Goal: Information Seeking & Learning: Learn about a topic

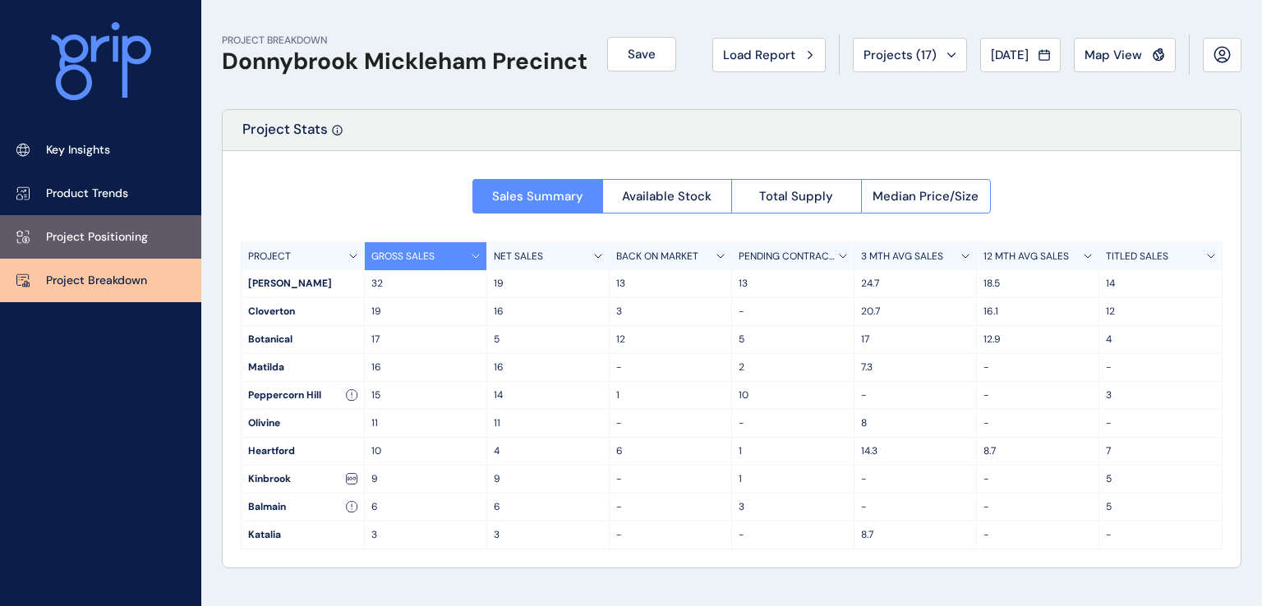
click at [122, 235] on p "Project Positioning" at bounding box center [97, 237] width 102 height 16
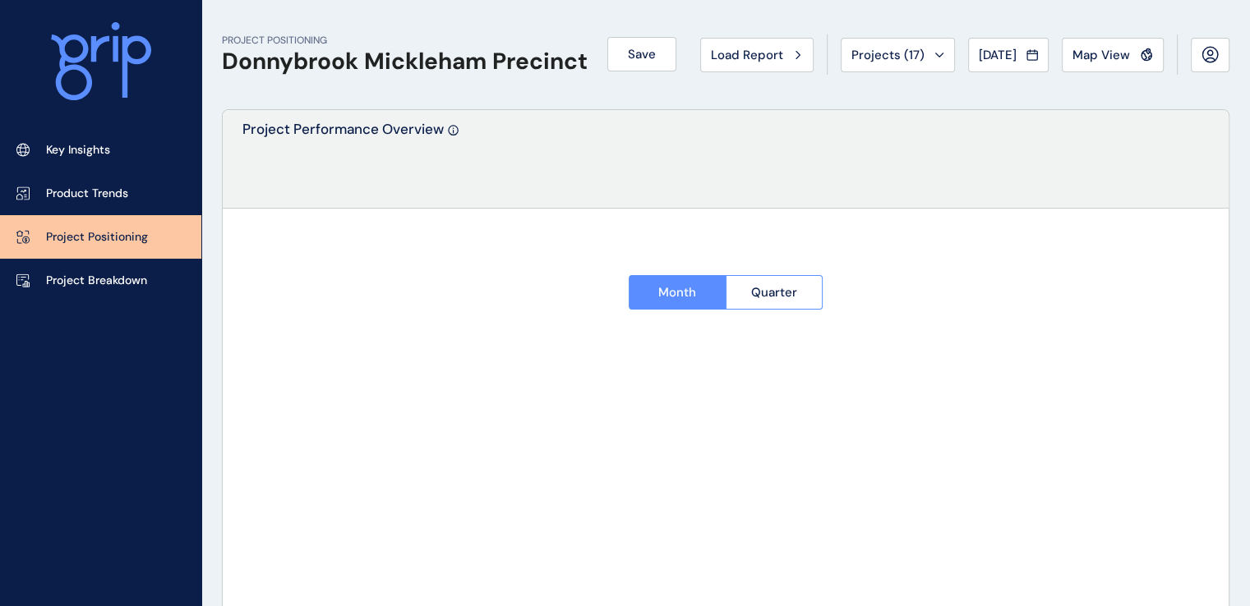
type input "**********"
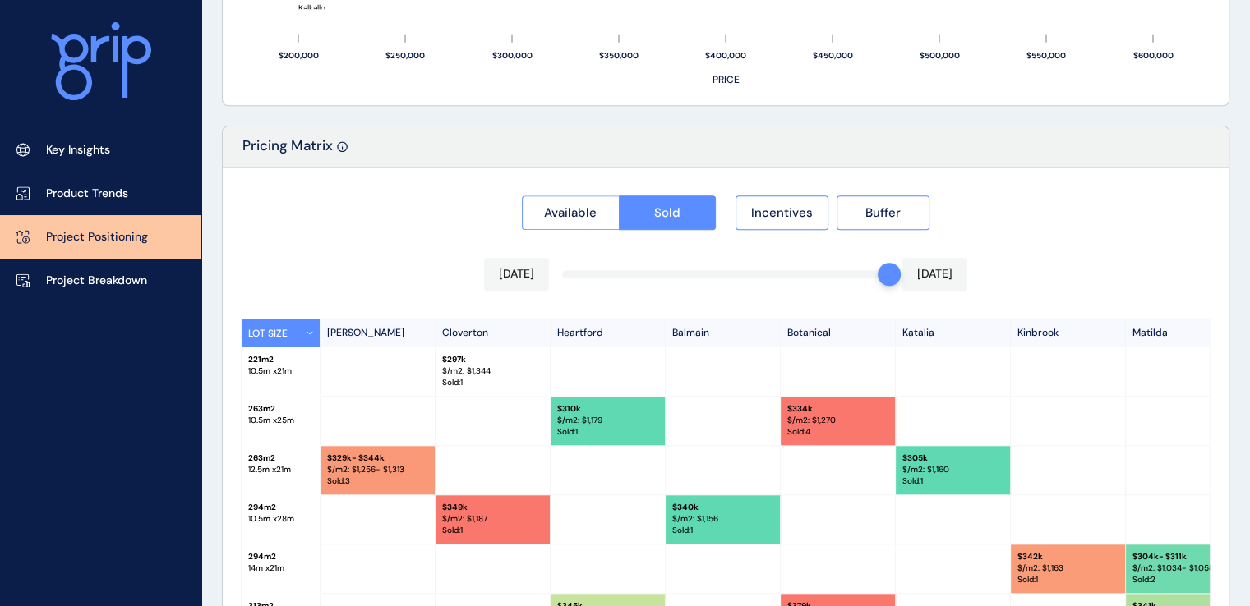
scroll to position [1561, 0]
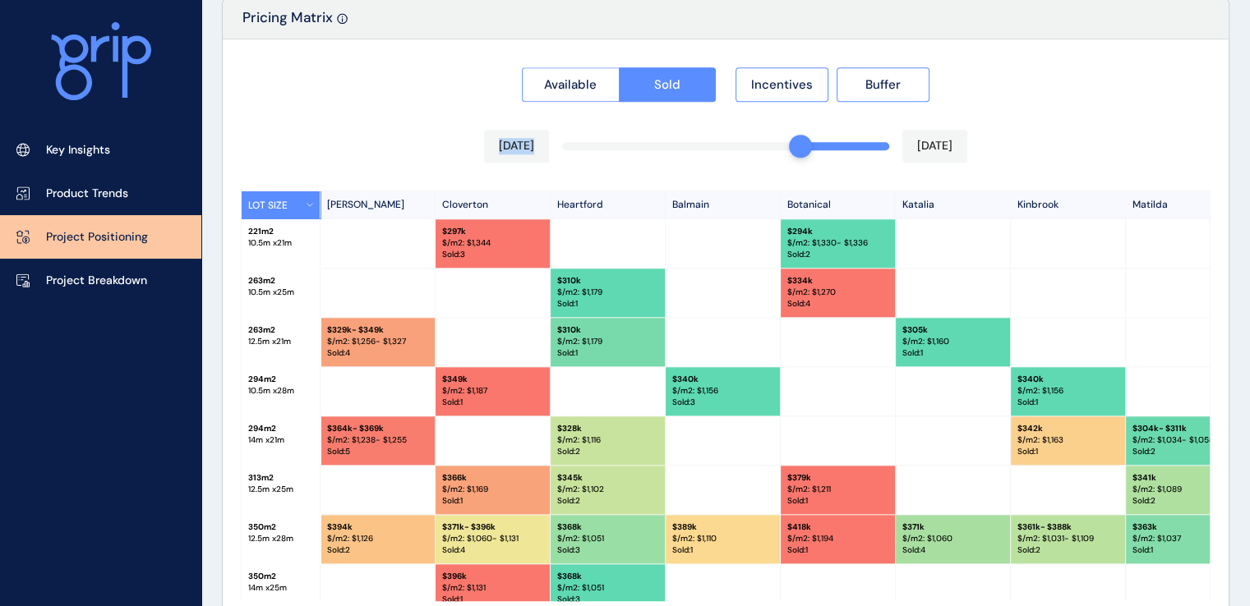
drag, startPoint x: 883, startPoint y: 149, endPoint x: 836, endPoint y: 146, distance: 47.7
click at [782, 143] on div "Available Sold Incentives Buffer [DATE] [DATE] LOT SIZE [PERSON_NAME] Cloverton…" at bounding box center [726, 366] width 1006 height 654
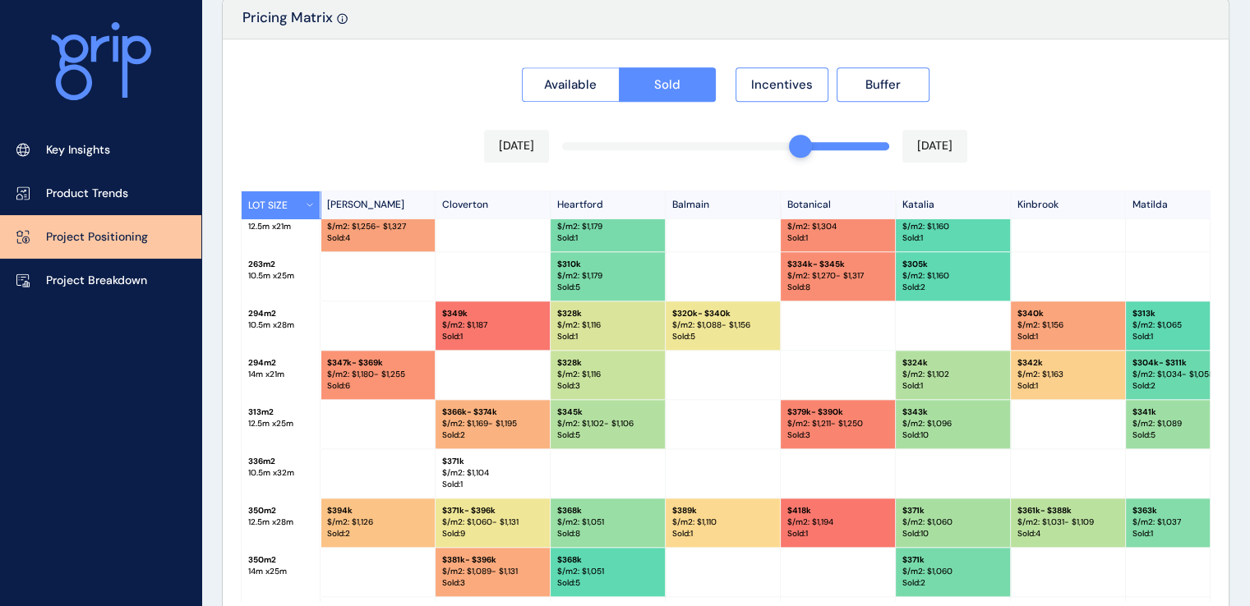
scroll to position [247, 0]
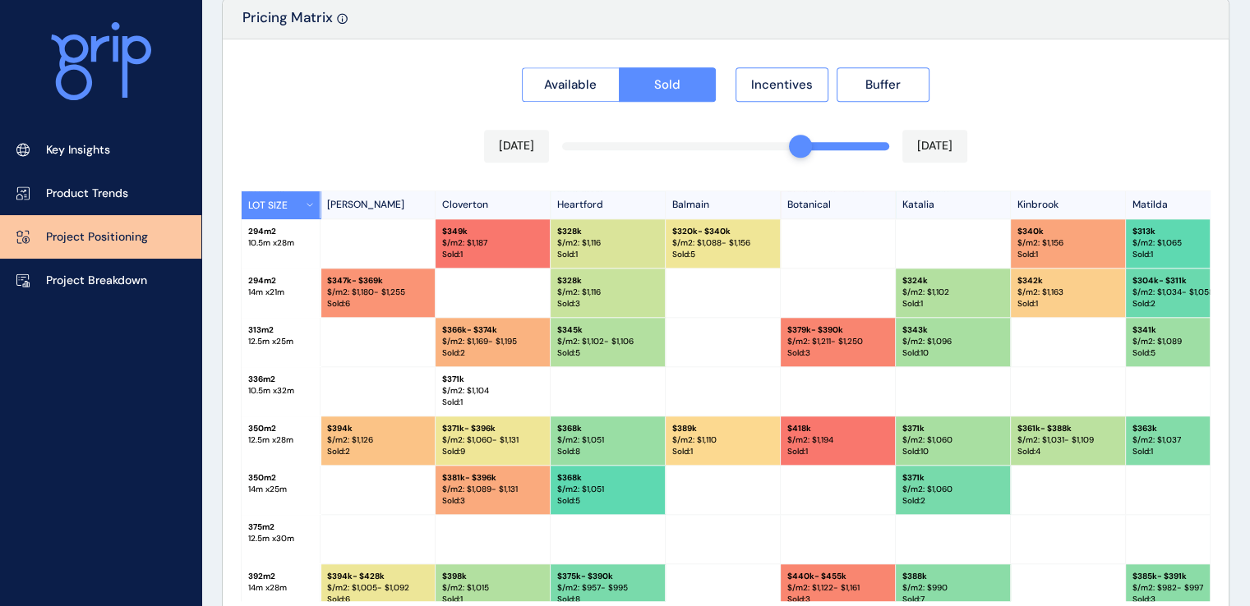
click at [1058, 440] on p "$/m2: $ 1,031 - $1,109" at bounding box center [1067, 441] width 101 height 12
click at [931, 441] on p "$/m2: $ 1,060" at bounding box center [952, 441] width 101 height 12
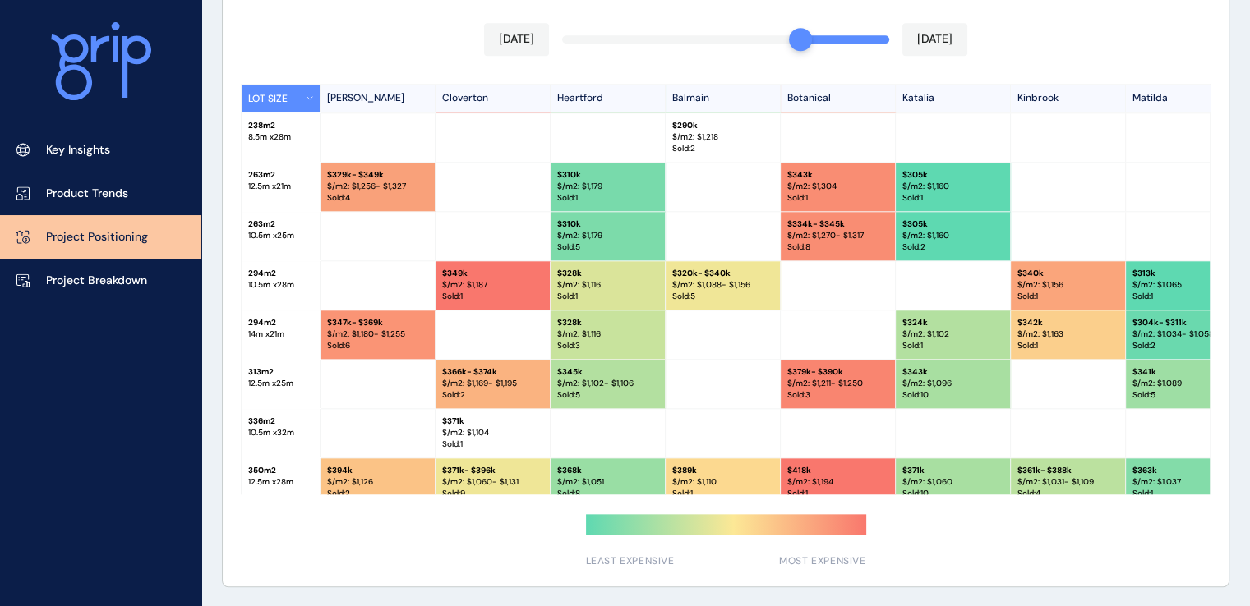
scroll to position [82, 0]
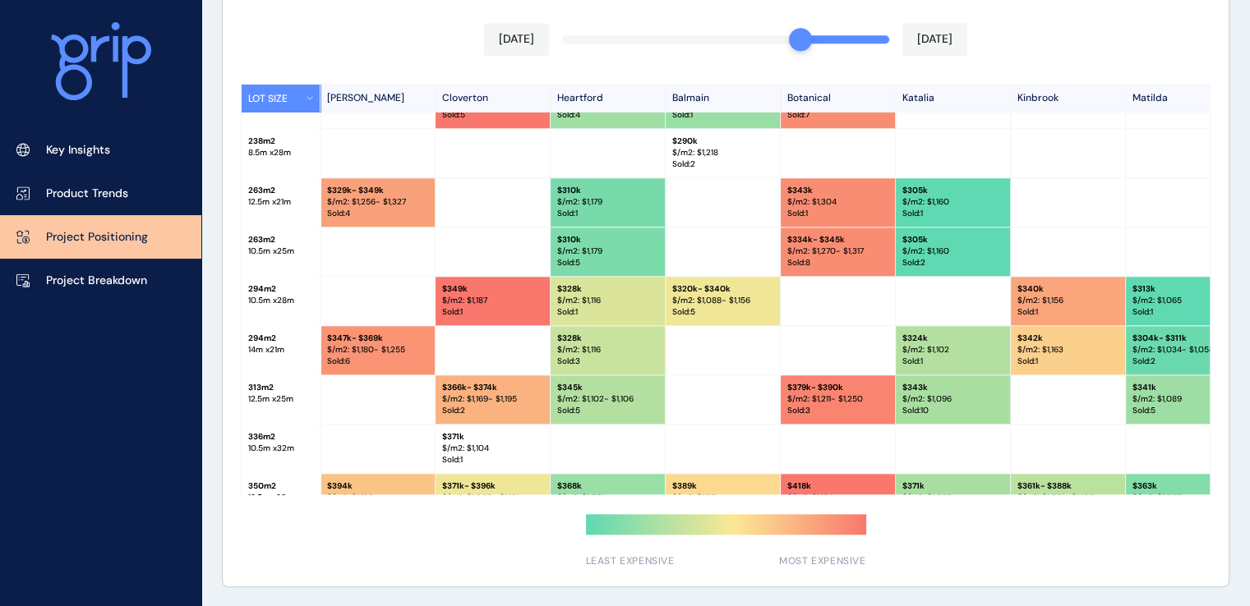
click at [342, 97] on p "[PERSON_NAME]" at bounding box center [378, 98] width 115 height 27
click at [273, 96] on button "LOT SIZE" at bounding box center [281, 98] width 79 height 27
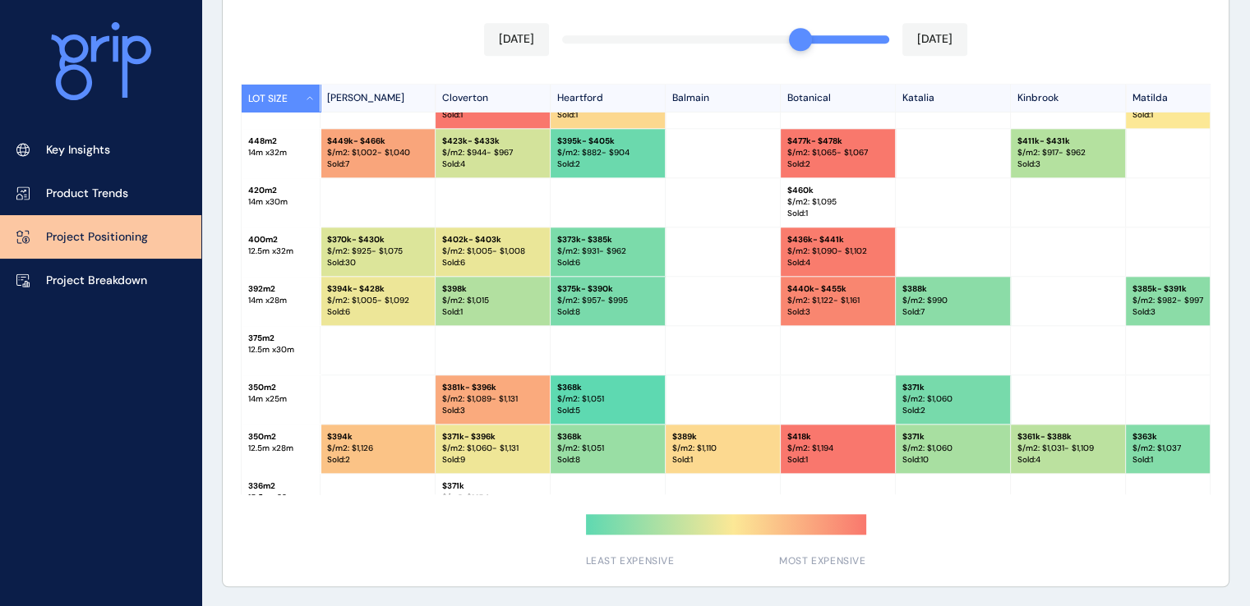
click at [300, 93] on button "LOT SIZE" at bounding box center [281, 98] width 79 height 27
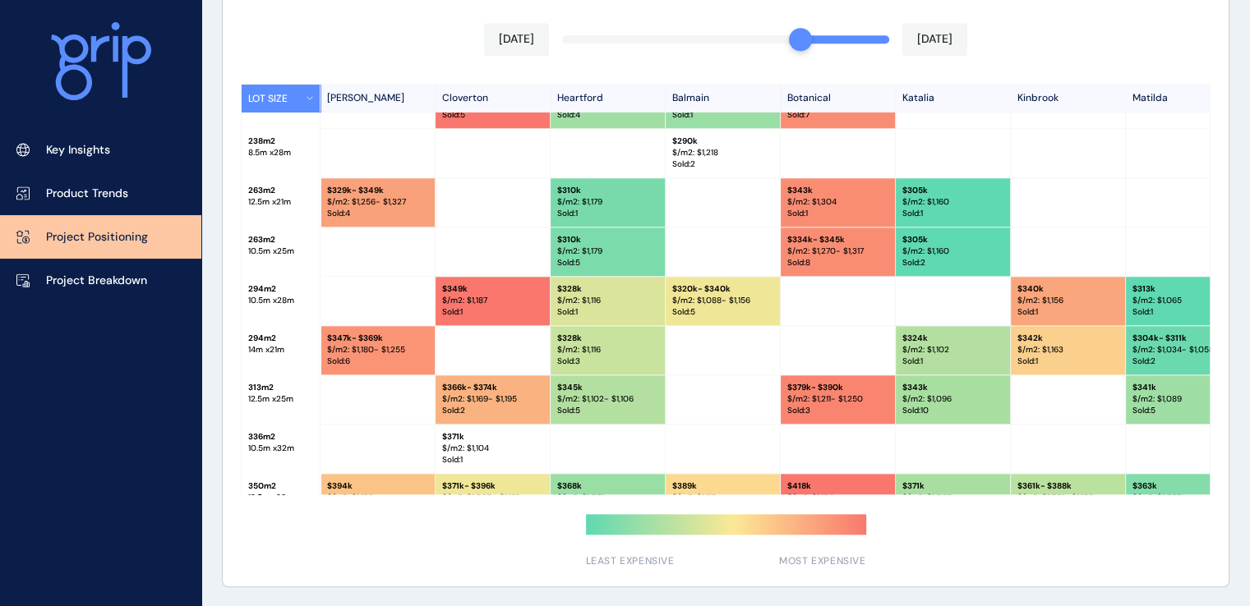
click at [978, 563] on div "Available Sold Incentives Buffer [DATE] [DATE] LOT SIZE [PERSON_NAME] Cloverton…" at bounding box center [726, 260] width 1006 height 654
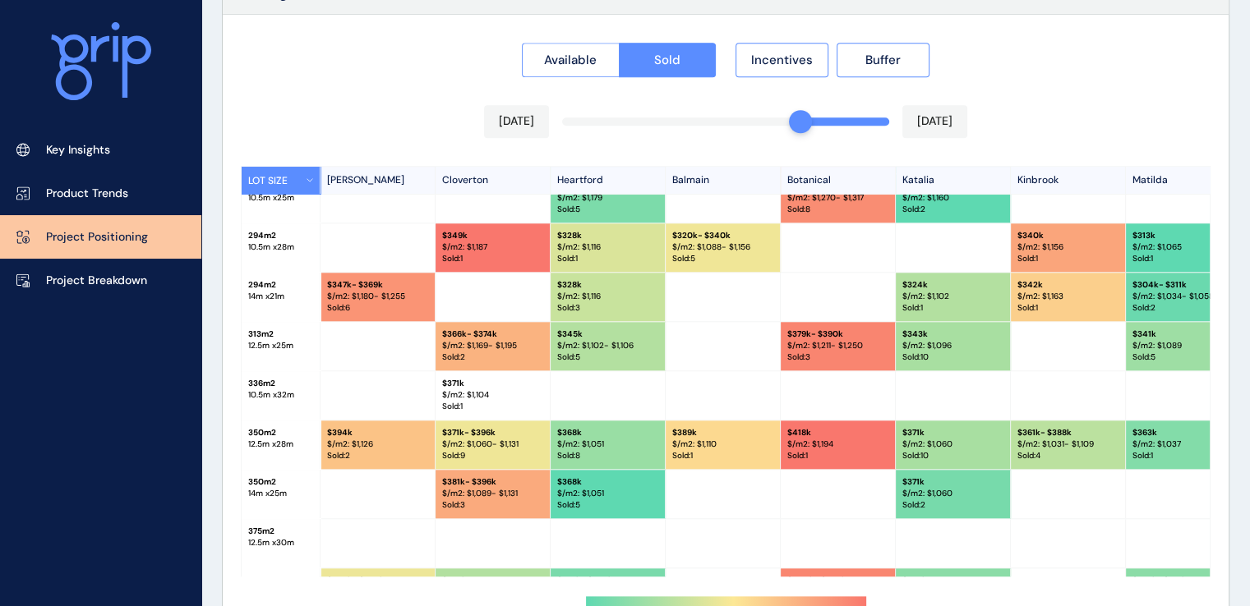
scroll to position [247, 0]
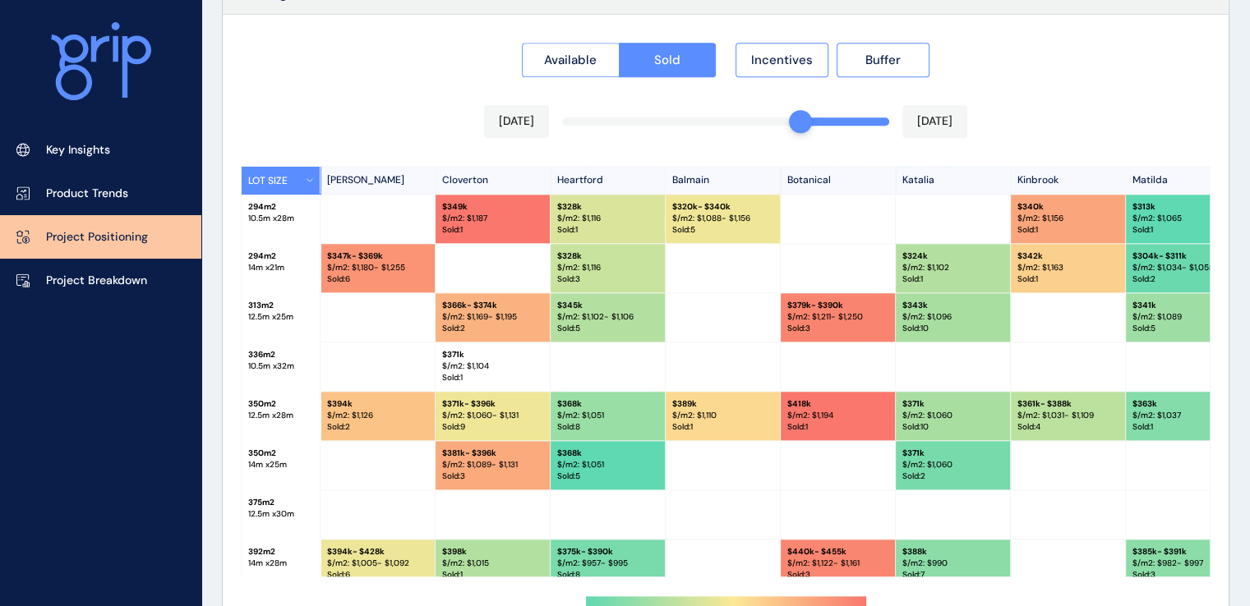
click at [1093, 418] on p "$/m2: $ 1,031 - $1,109" at bounding box center [1067, 416] width 101 height 12
click at [1196, 422] on p "Sold : 1" at bounding box center [1182, 428] width 101 height 12
click at [1039, 473] on div at bounding box center [1068, 465] width 115 height 48
click at [957, 422] on p "Sold : 10" at bounding box center [952, 428] width 101 height 12
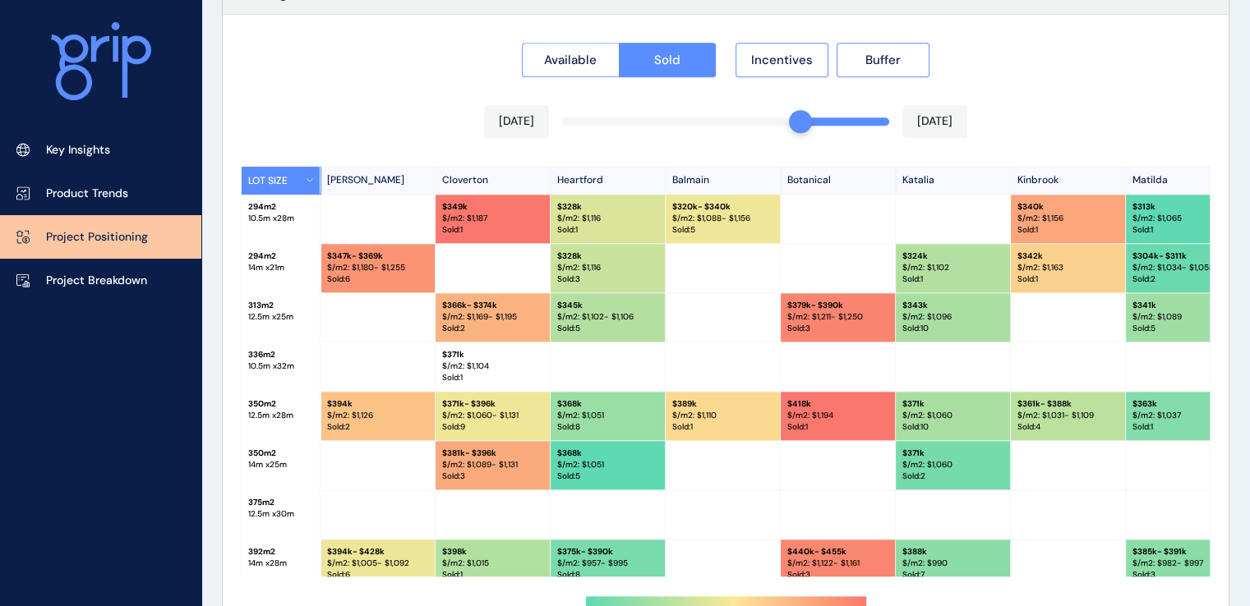
click at [1055, 405] on p "$ 361k - $388k" at bounding box center [1067, 405] width 101 height 12
click at [593, 48] on button "Available" at bounding box center [570, 60] width 97 height 35
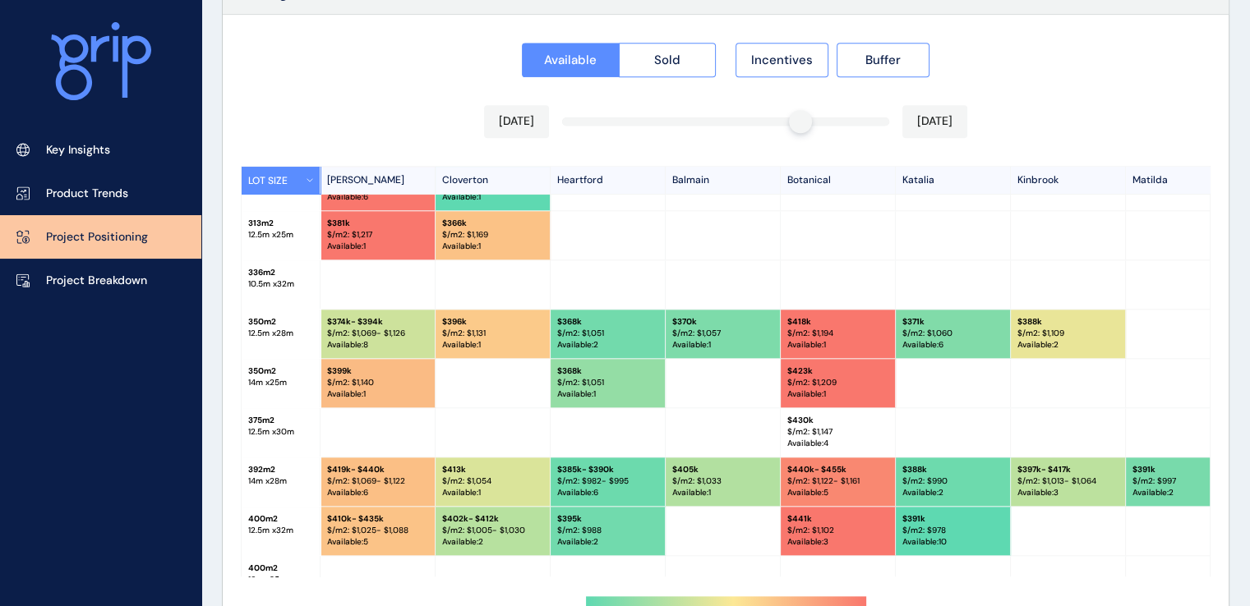
scroll to position [197, 0]
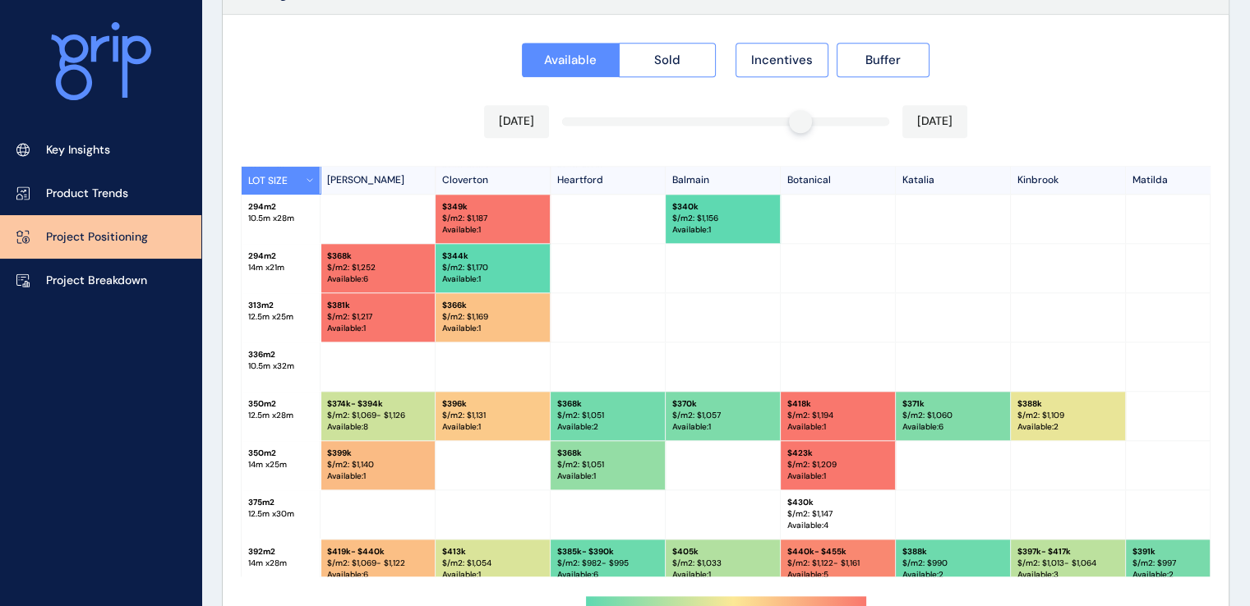
click at [879, 256] on div at bounding box center [838, 268] width 115 height 48
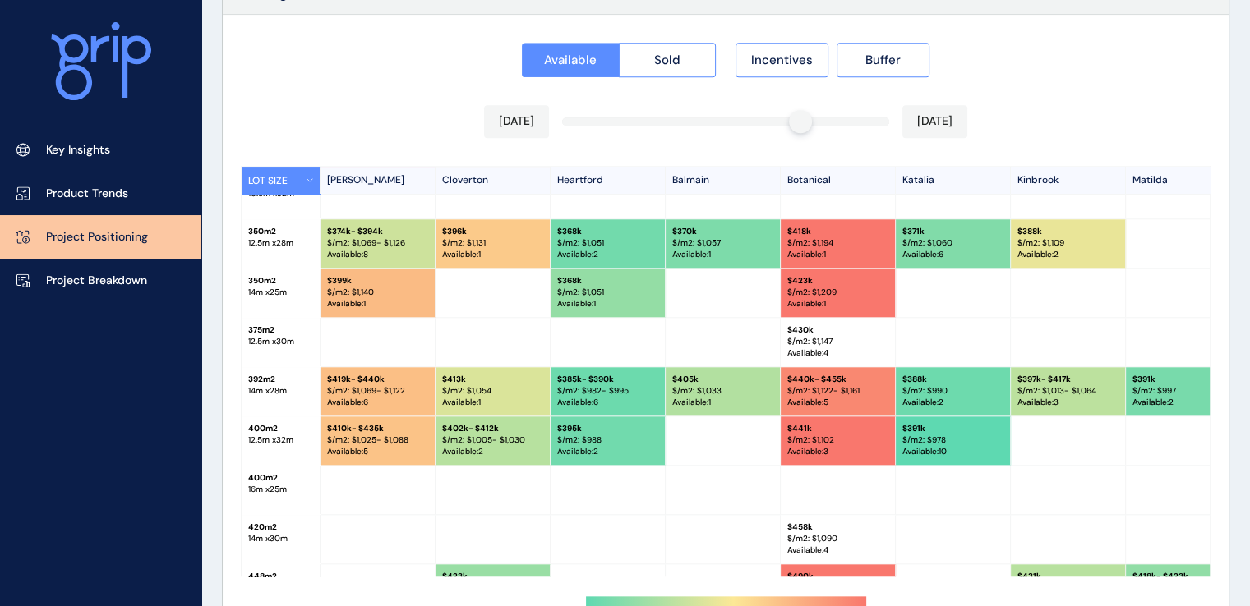
scroll to position [342, 0]
